Goal: Task Accomplishment & Management: Use online tool/utility

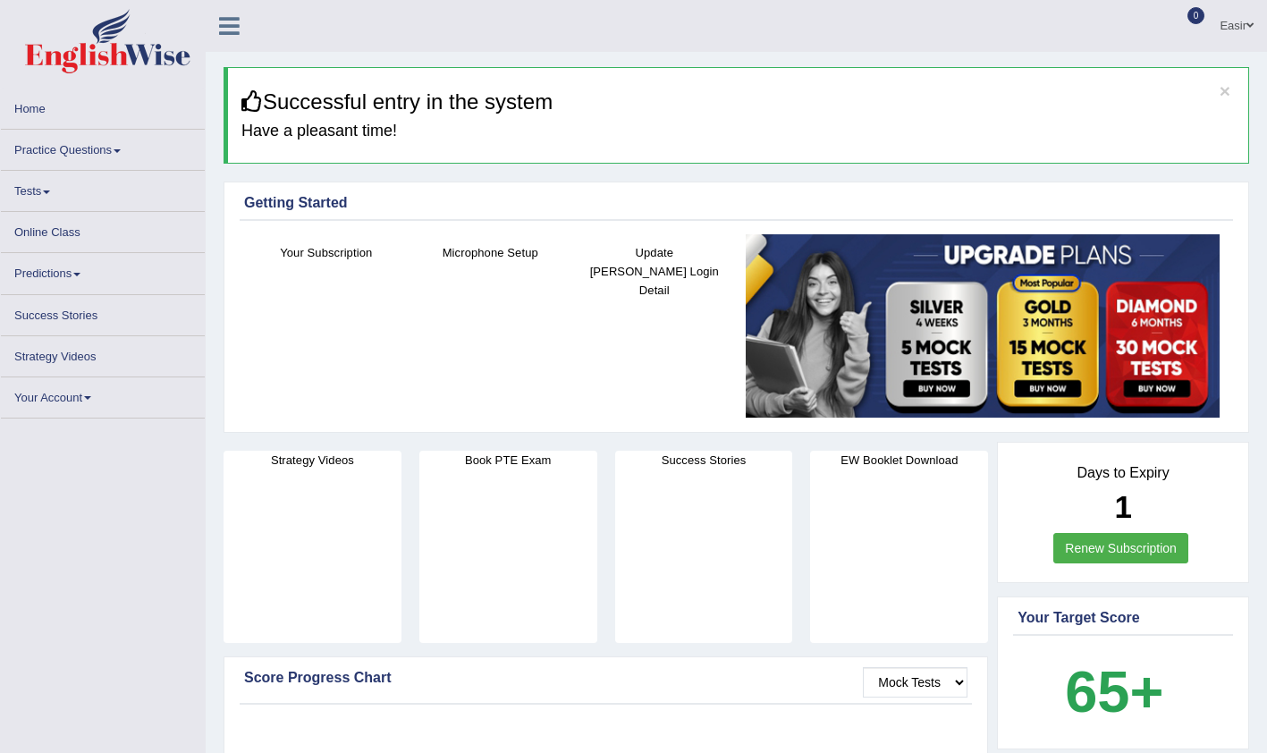
click at [42, 187] on link "Tests" at bounding box center [103, 188] width 204 height 35
click at [24, 194] on link "Tests" at bounding box center [103, 188] width 204 height 35
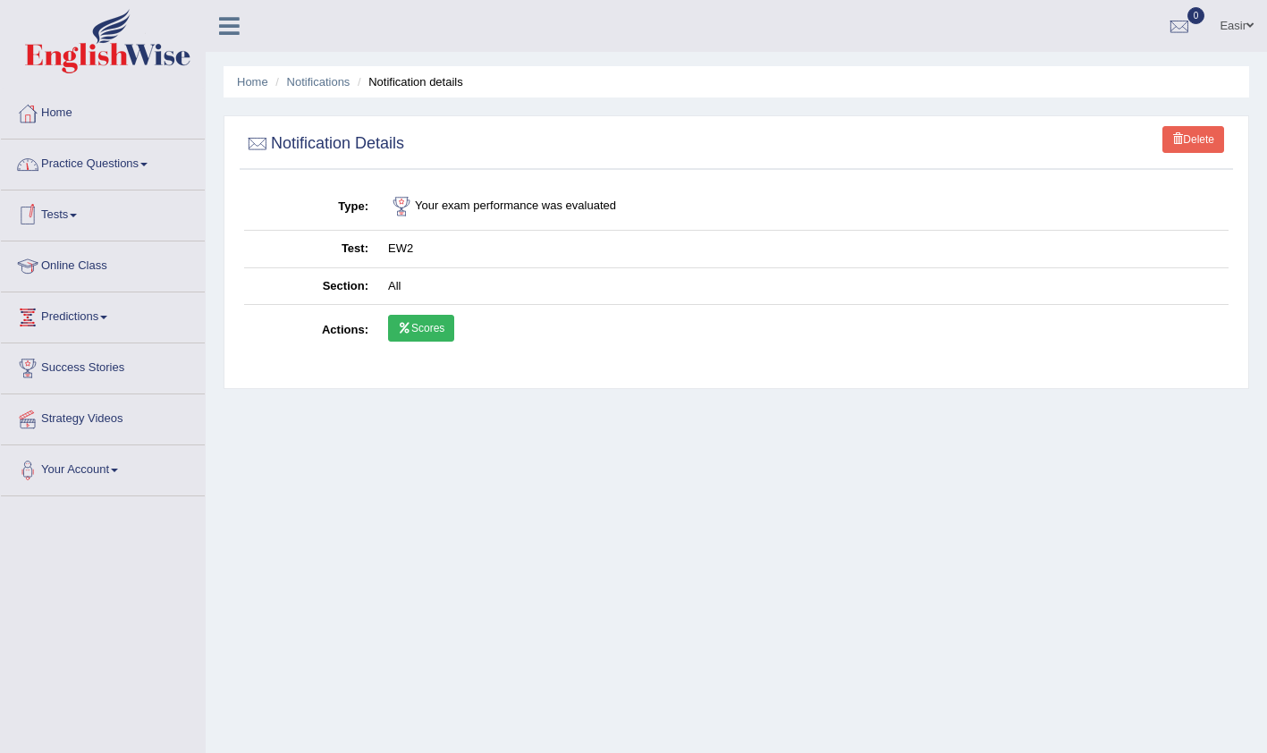
click at [72, 115] on link "Home" at bounding box center [103, 110] width 204 height 45
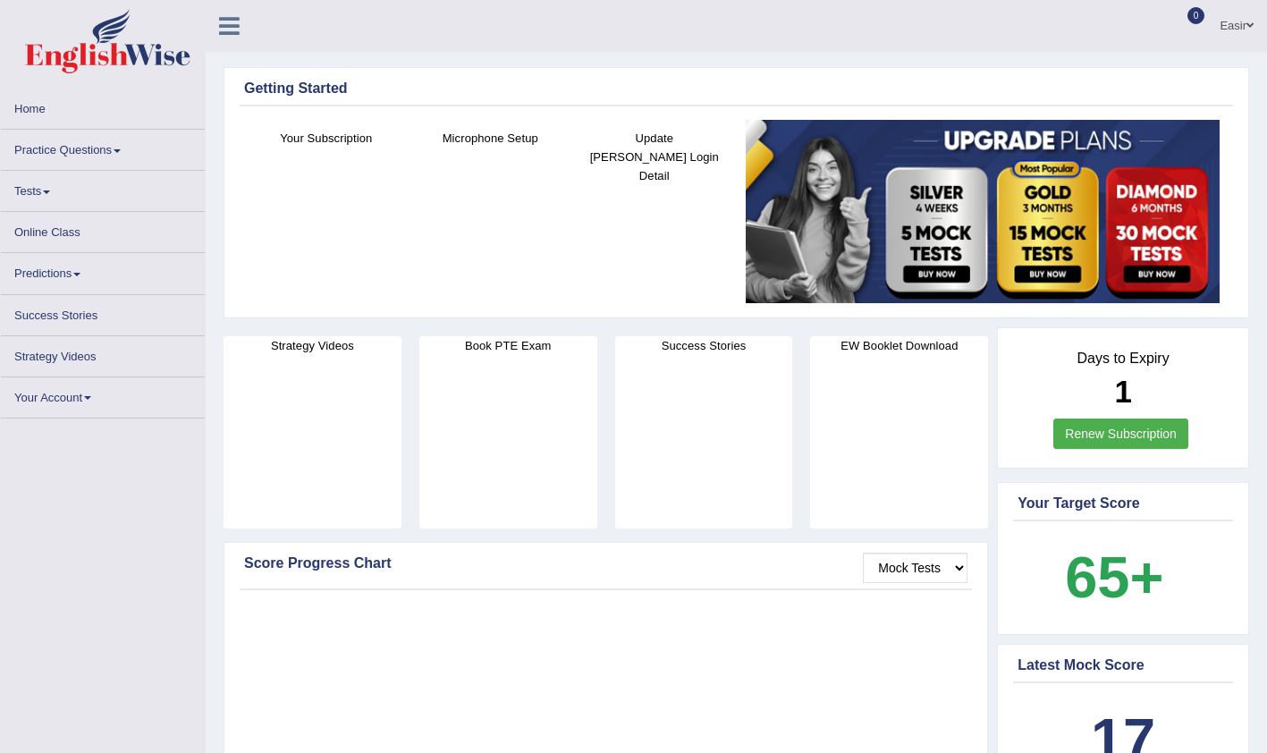
click at [49, 227] on link "Online Class" at bounding box center [103, 229] width 204 height 35
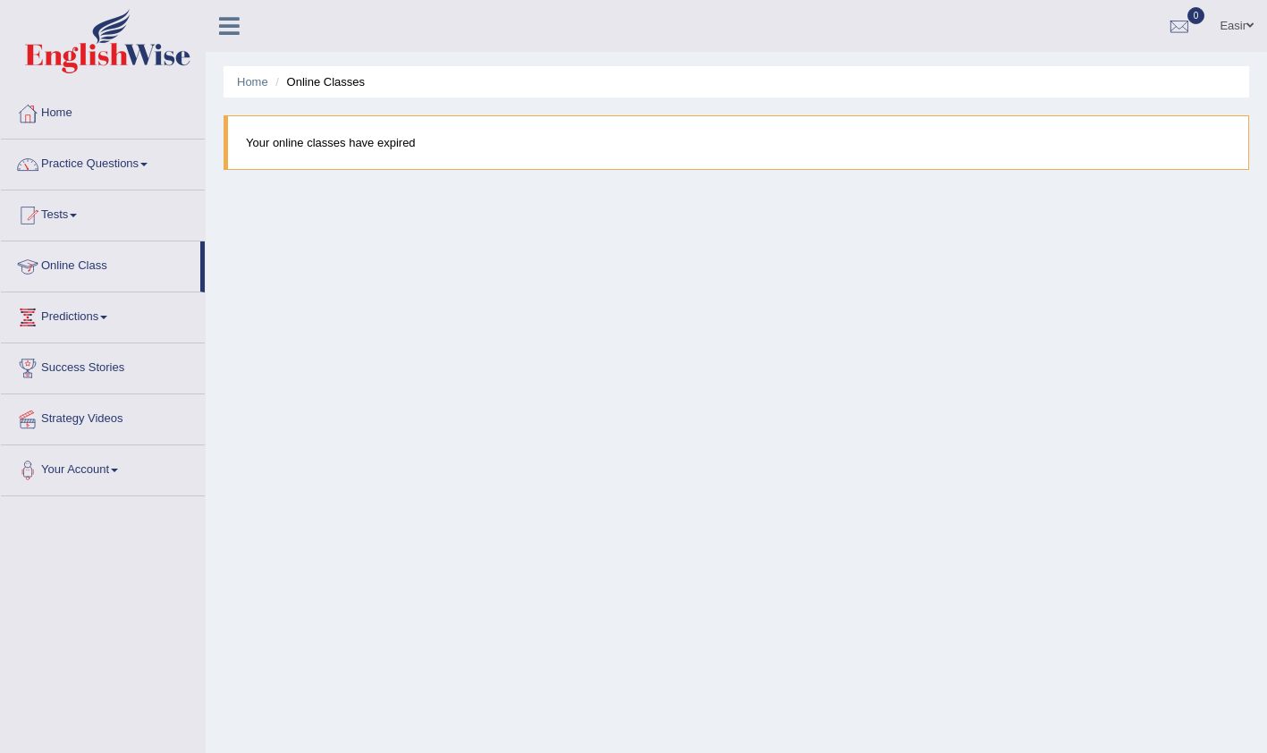
click at [80, 272] on link "Online Class" at bounding box center [100, 263] width 199 height 45
click at [82, 218] on link "Tests" at bounding box center [103, 212] width 204 height 45
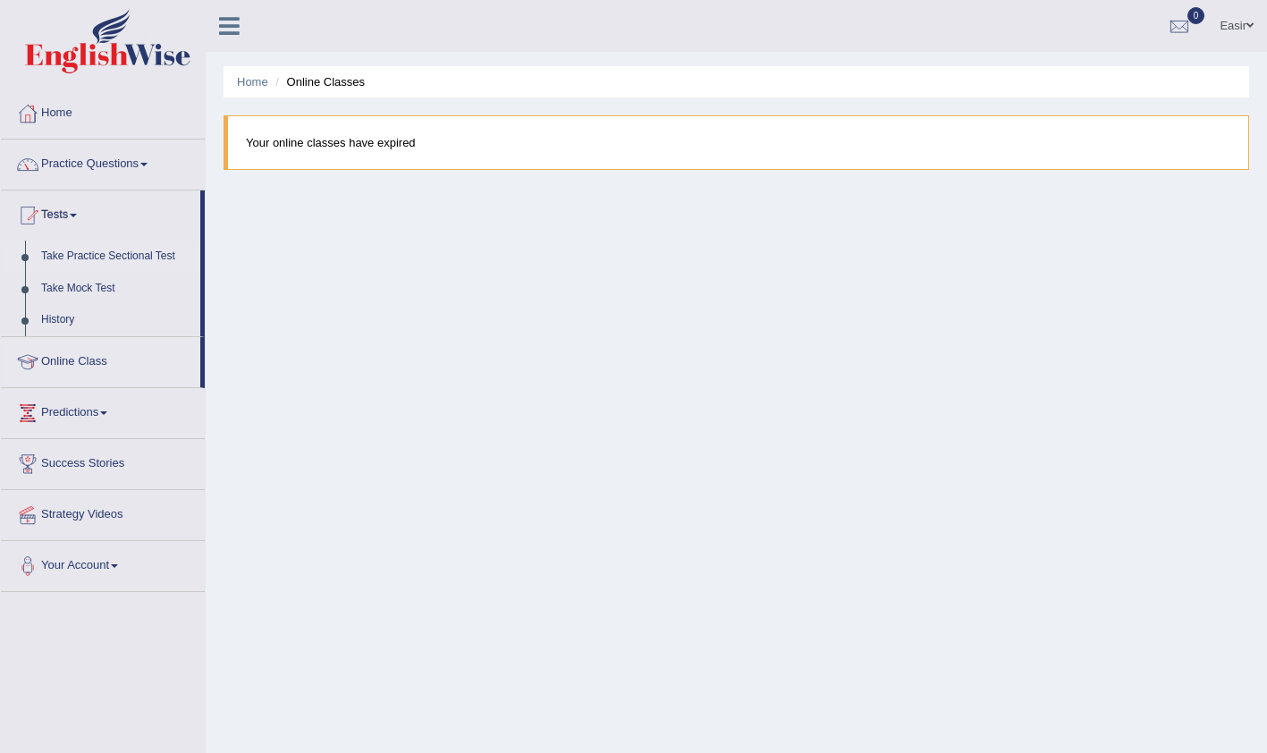
click at [94, 257] on link "Take Practice Sectional Test" at bounding box center [116, 256] width 167 height 32
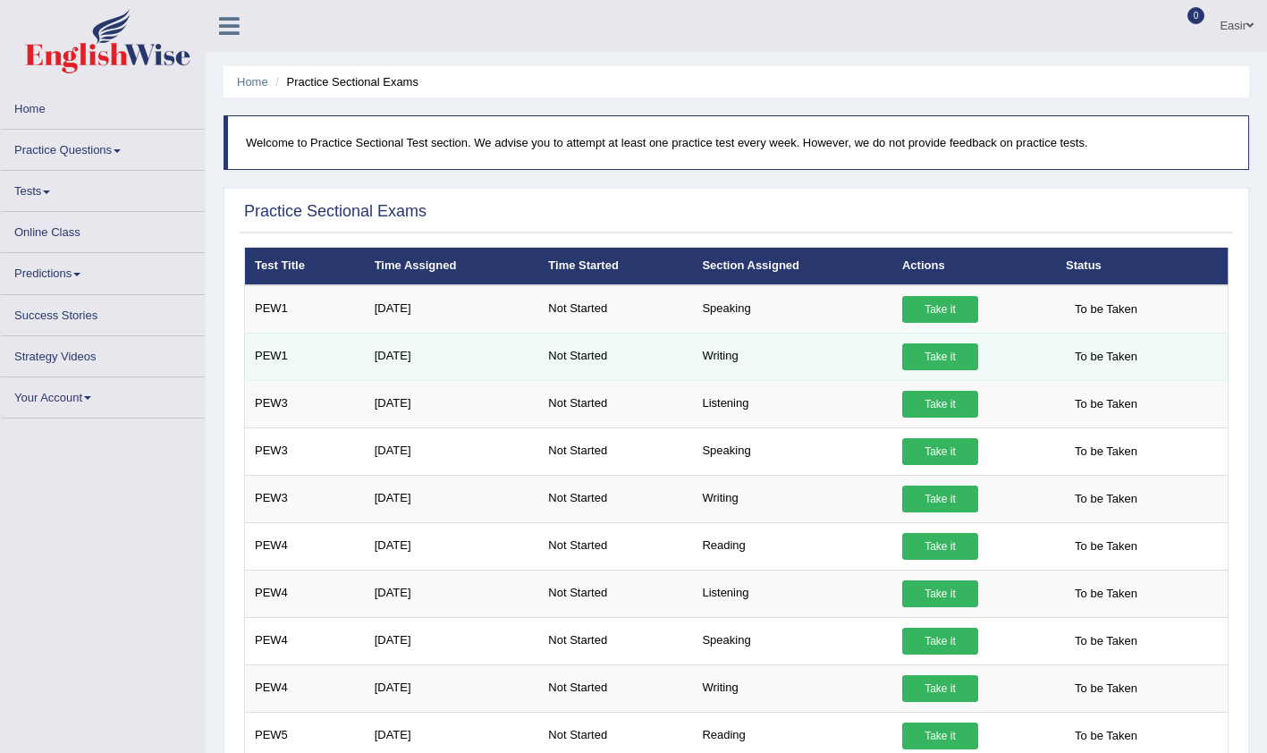
click at [952, 355] on link "Take it" at bounding box center [940, 356] width 76 height 27
click at [932, 358] on link "Take it" at bounding box center [940, 356] width 76 height 27
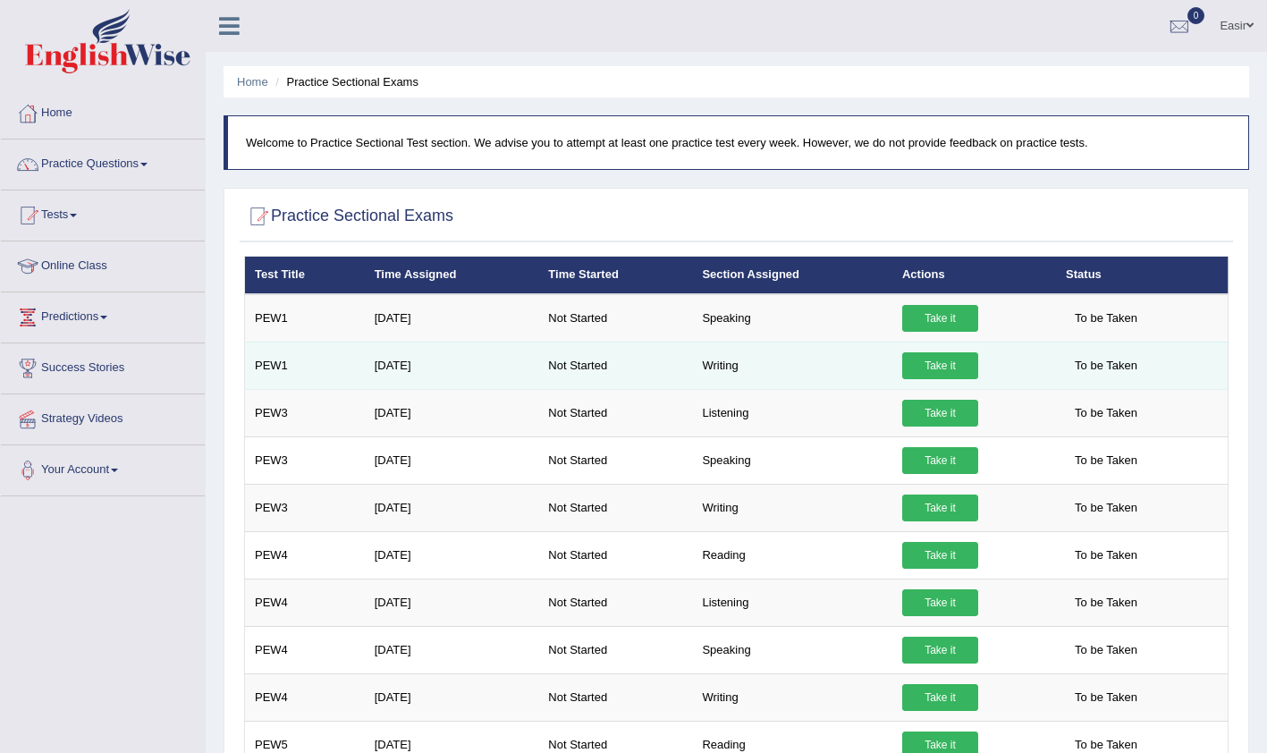
click at [934, 363] on link "Take it" at bounding box center [940, 365] width 76 height 27
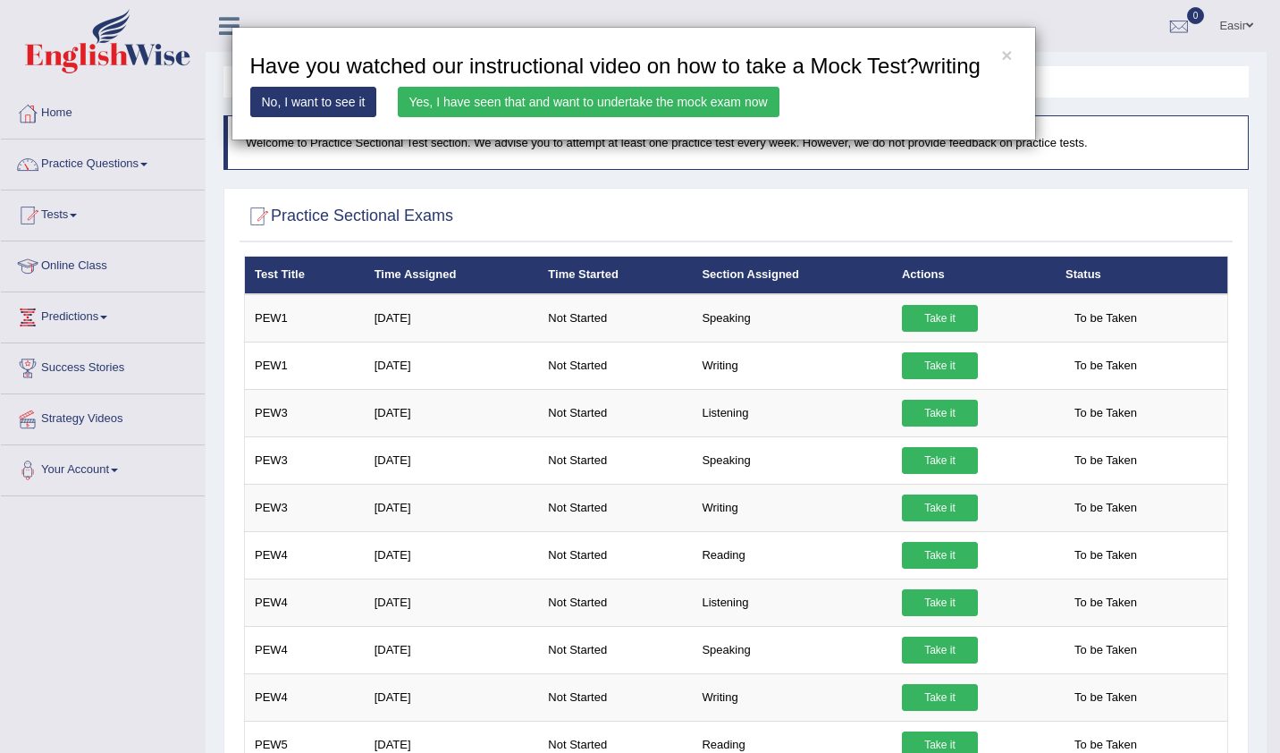
click at [602, 97] on link "Yes, I have seen that and want to undertake the mock exam now" at bounding box center [589, 102] width 382 height 30
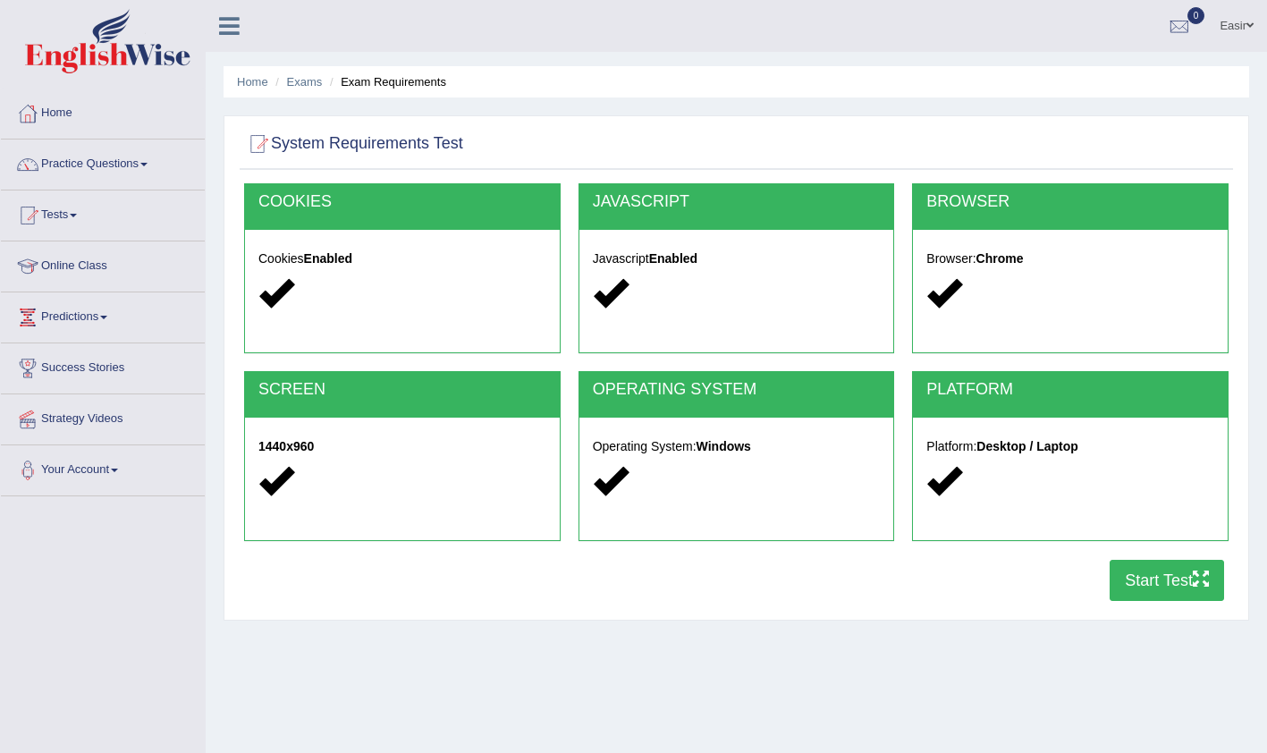
click at [97, 640] on div "Toggle navigation Home Practice Questions Speaking Practice Read Aloud Repeat S…" at bounding box center [633, 465] width 1267 height 930
click at [1153, 577] on button "Start Test" at bounding box center [1166, 580] width 114 height 41
